Goal: Use online tool/utility: Utilize a website feature to perform a specific function

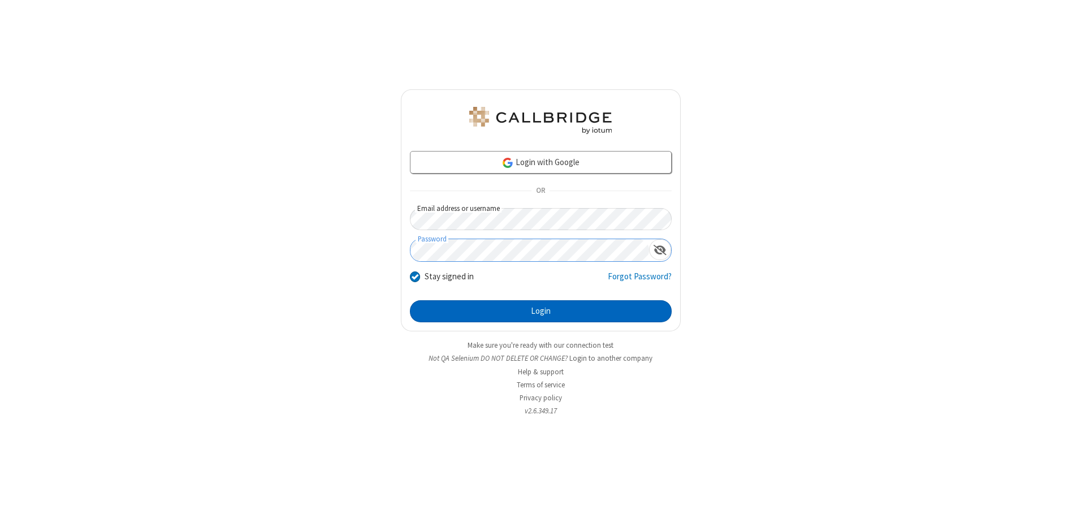
click at [541, 311] on button "Login" at bounding box center [541, 311] width 262 height 23
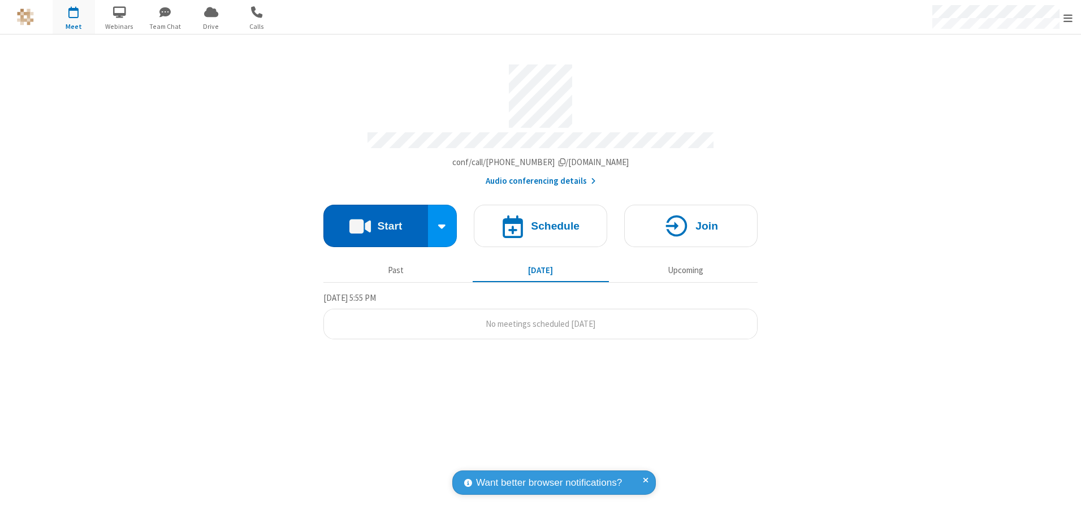
click at [375, 222] on button "Start" at bounding box center [375, 226] width 105 height 42
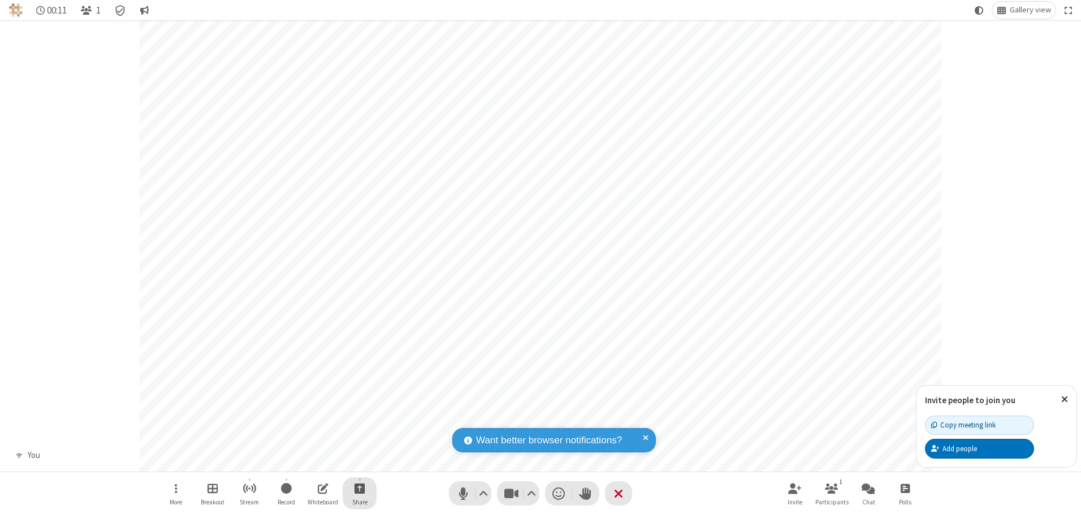
click at [360, 488] on span "Start sharing" at bounding box center [360, 488] width 11 height 14
click at [314, 461] on span "Share my screen" at bounding box center [314, 462] width 13 height 10
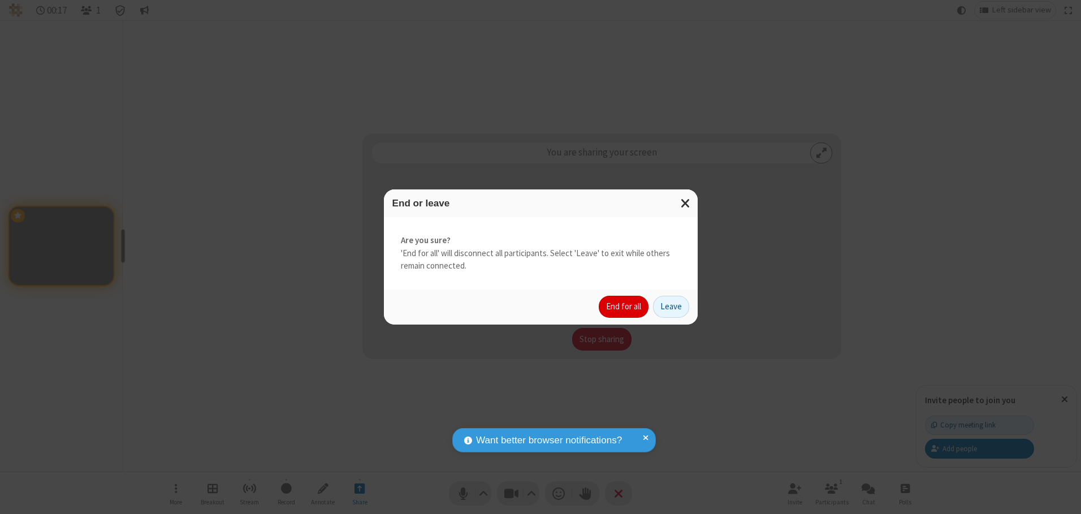
click at [624, 307] on button "End for all" at bounding box center [624, 307] width 50 height 23
